Goal: Task Accomplishment & Management: Complete application form

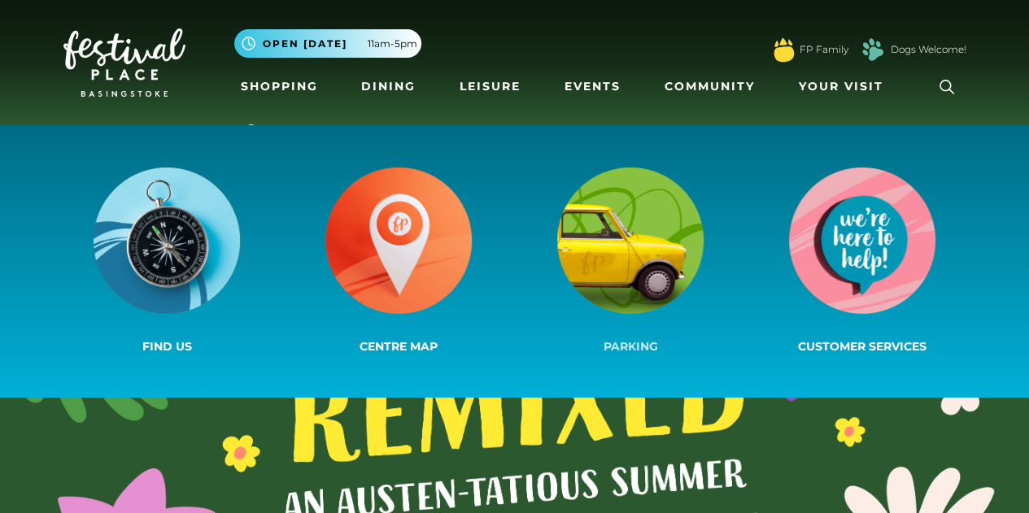
click at [661, 268] on img at bounding box center [630, 241] width 146 height 146
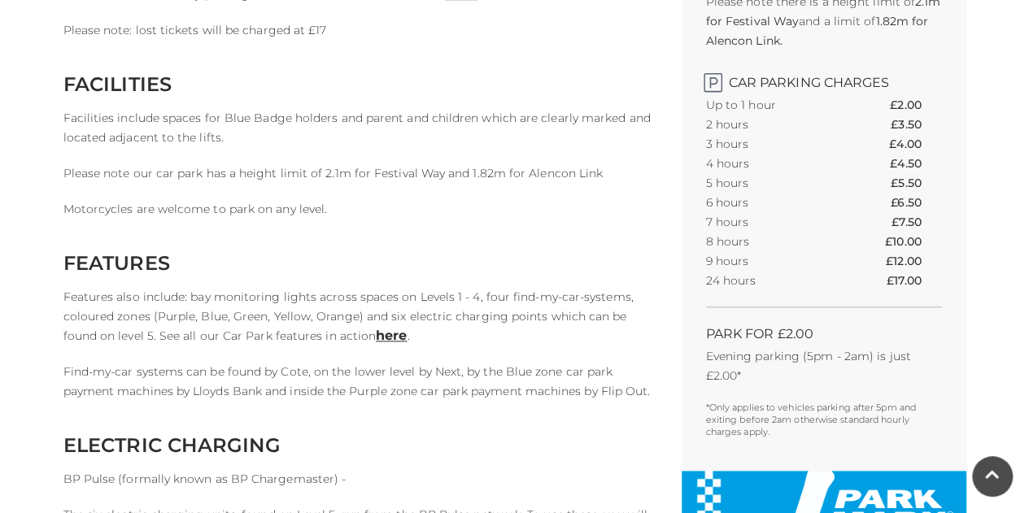
scroll to position [609, 0]
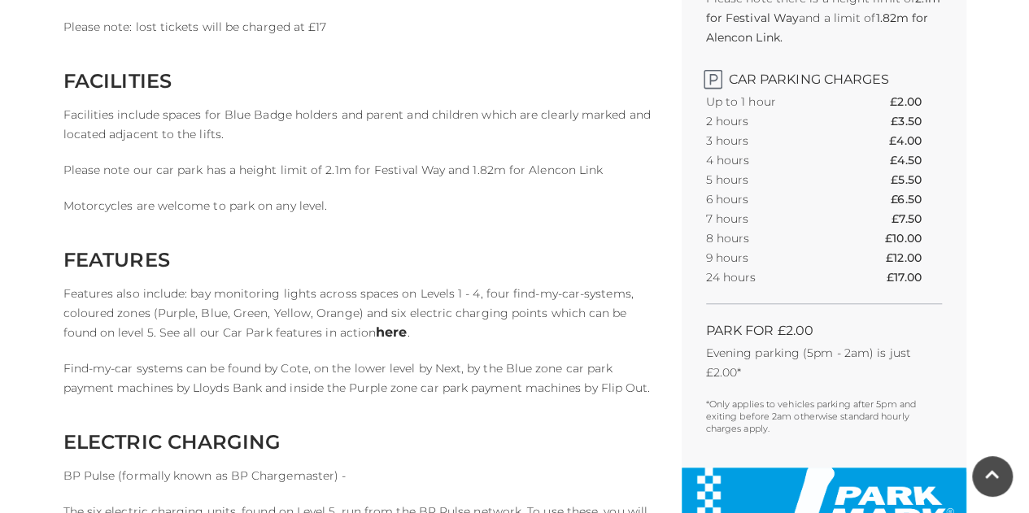
click at [376, 330] on link "here" at bounding box center [391, 332] width 31 height 15
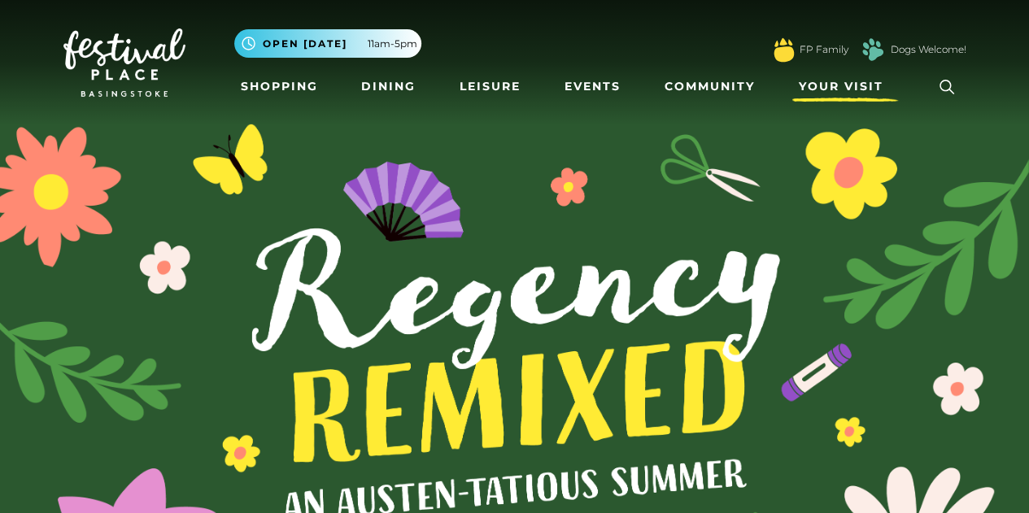
click at [838, 93] on span "Your Visit" at bounding box center [841, 86] width 85 height 17
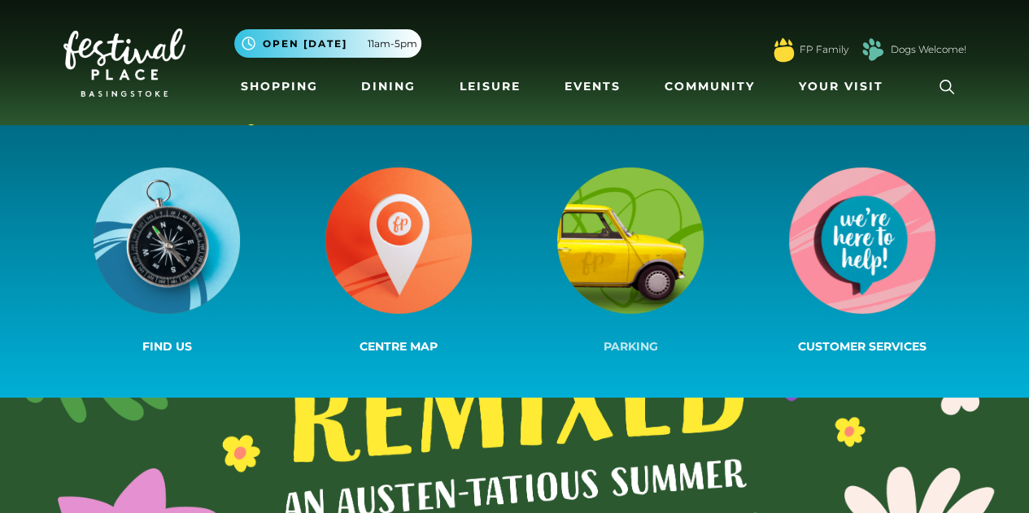
click at [608, 277] on img at bounding box center [630, 241] width 146 height 146
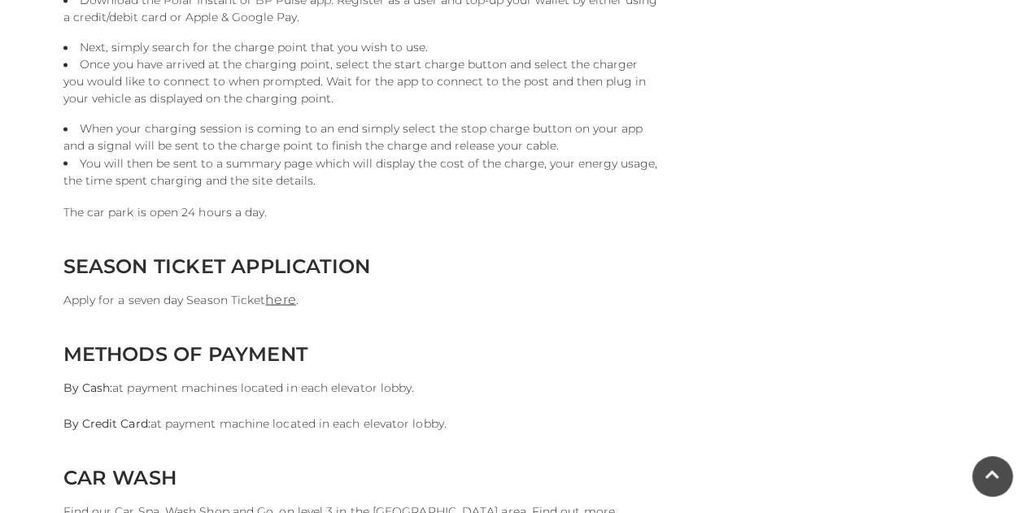
scroll to position [1387, 0]
click at [279, 301] on link "here" at bounding box center [280, 297] width 30 height 15
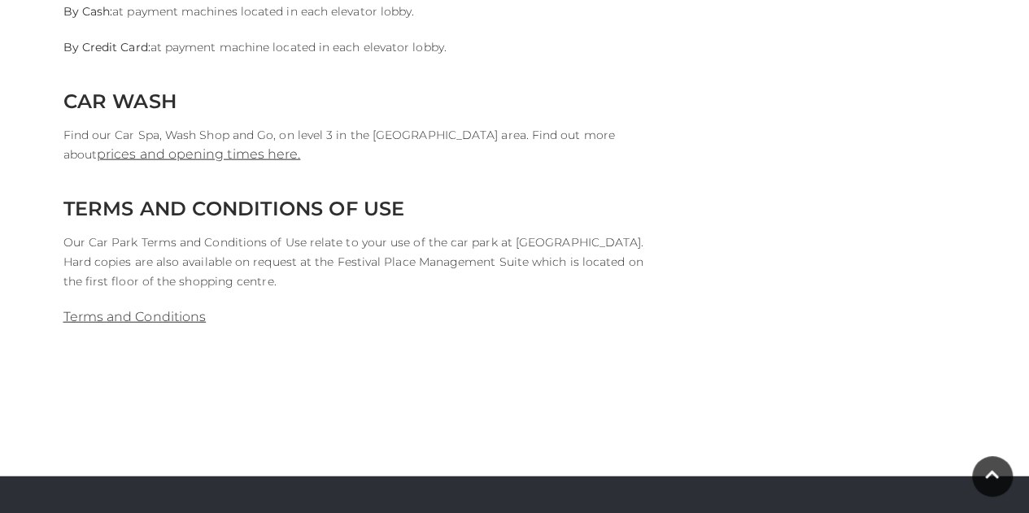
scroll to position [1512, 0]
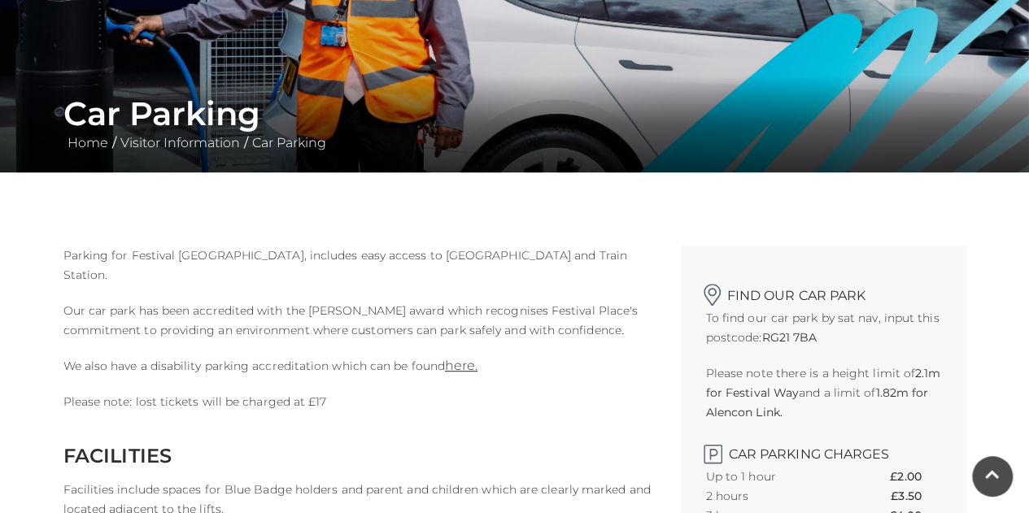
scroll to position [350, 0]
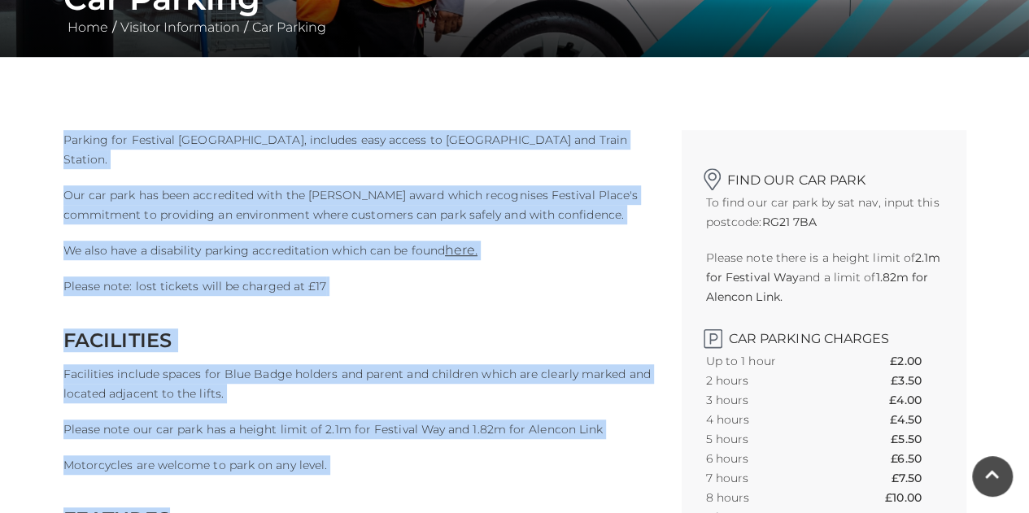
drag, startPoint x: 60, startPoint y: 137, endPoint x: 232, endPoint y: 480, distance: 383.1
